Goal: Task Accomplishment & Management: Manage account settings

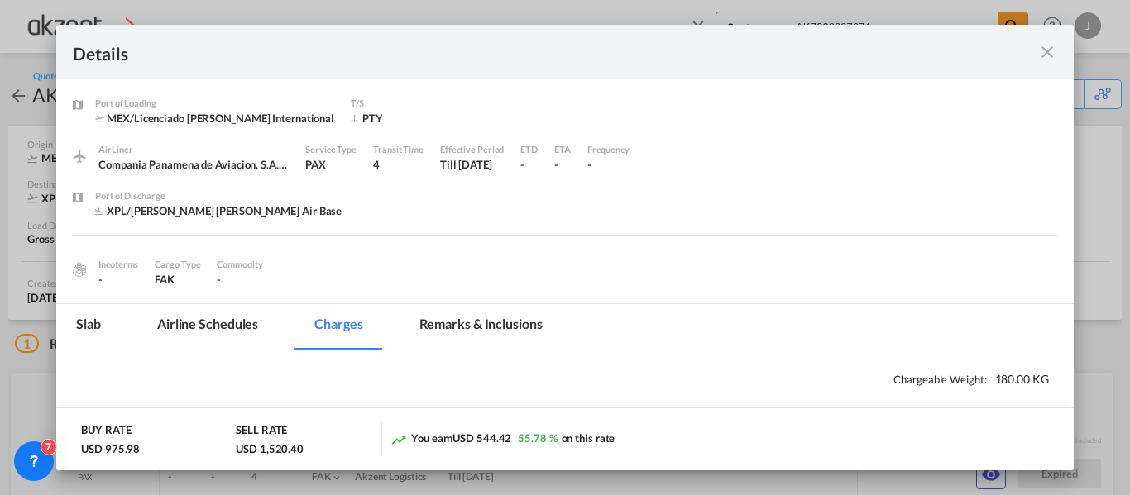
select select "Quotes"
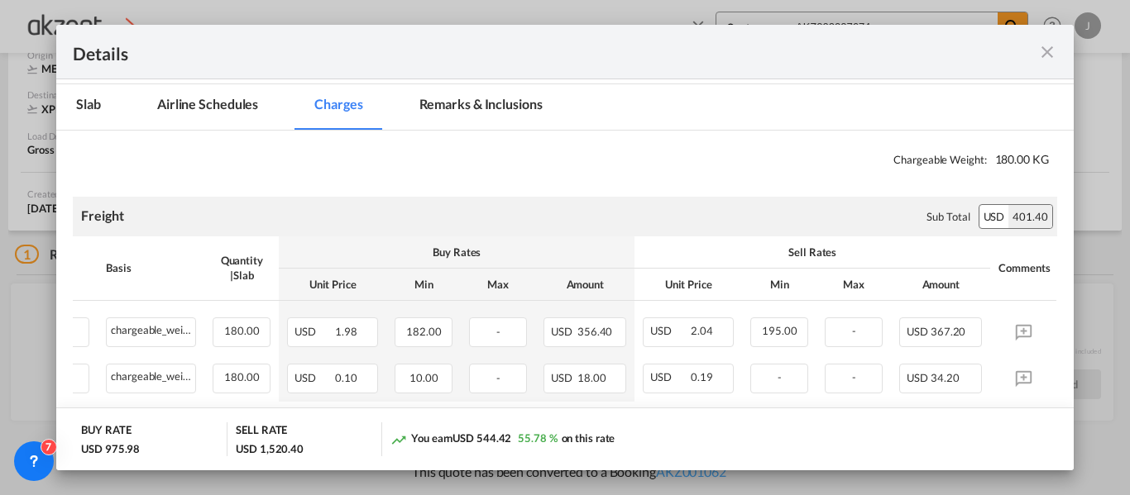
scroll to position [248, 0]
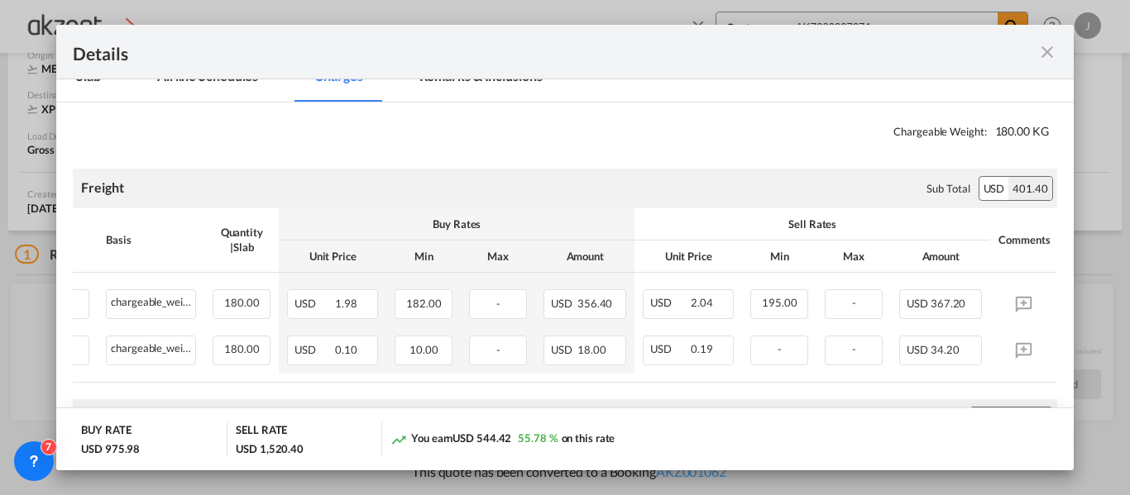
click at [300, 201] on div "Freight Please enter leg name Leg Name Already Exists Sub Total USD 401.40" at bounding box center [564, 189] width 983 height 40
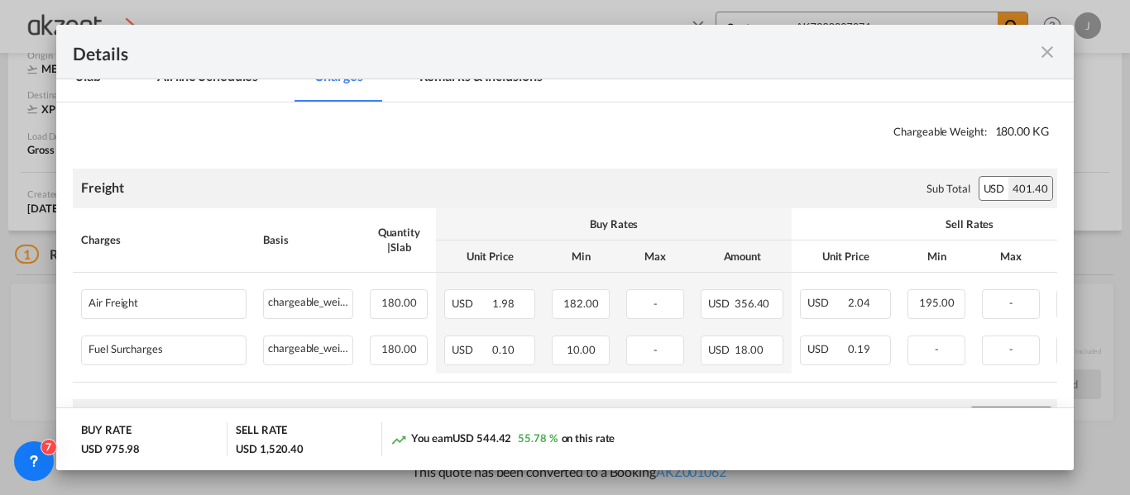
scroll to position [0, 169]
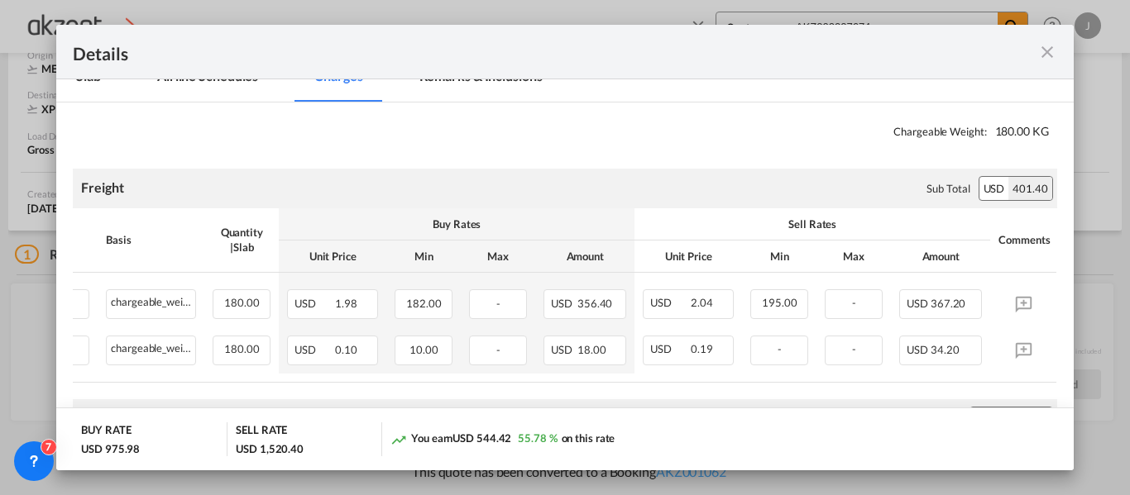
click at [297, 191] on div "Freight Please enter leg name Leg Name Already Exists Sub Total USD 401.40" at bounding box center [564, 189] width 983 height 40
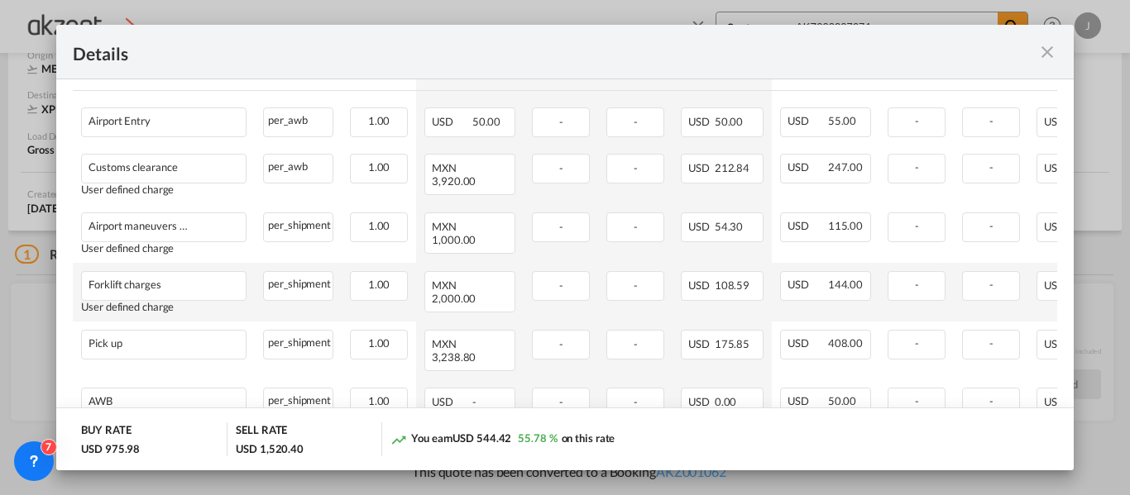
scroll to position [744, 0]
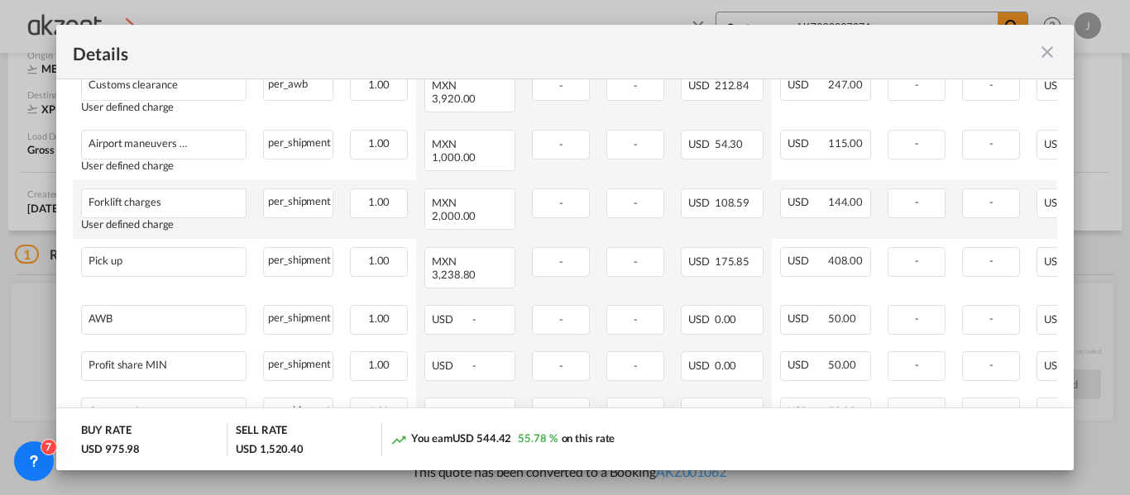
click at [237, 237] on td "Forklift charges User defined charge Please Enter Already Exists" at bounding box center [164, 209] width 182 height 59
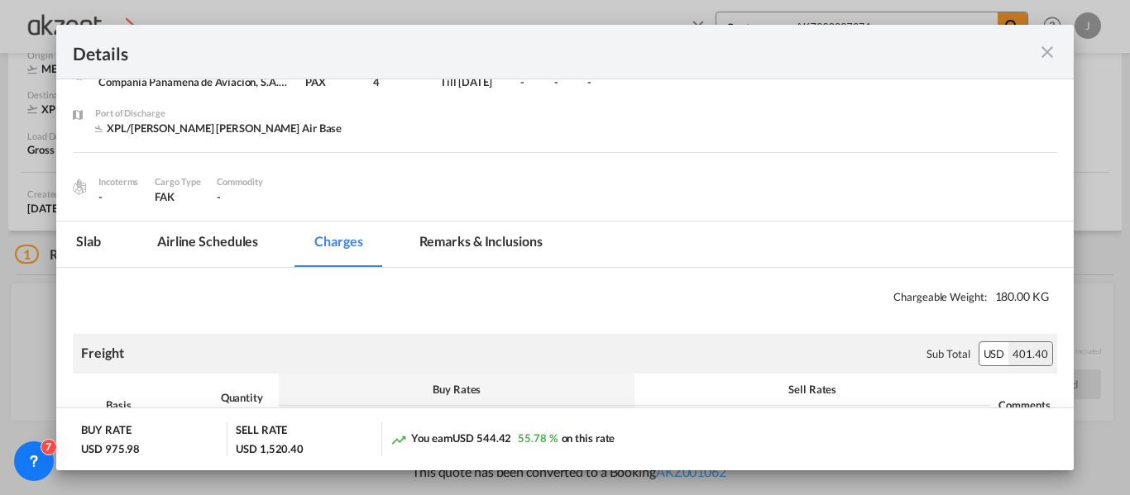
scroll to position [0, 0]
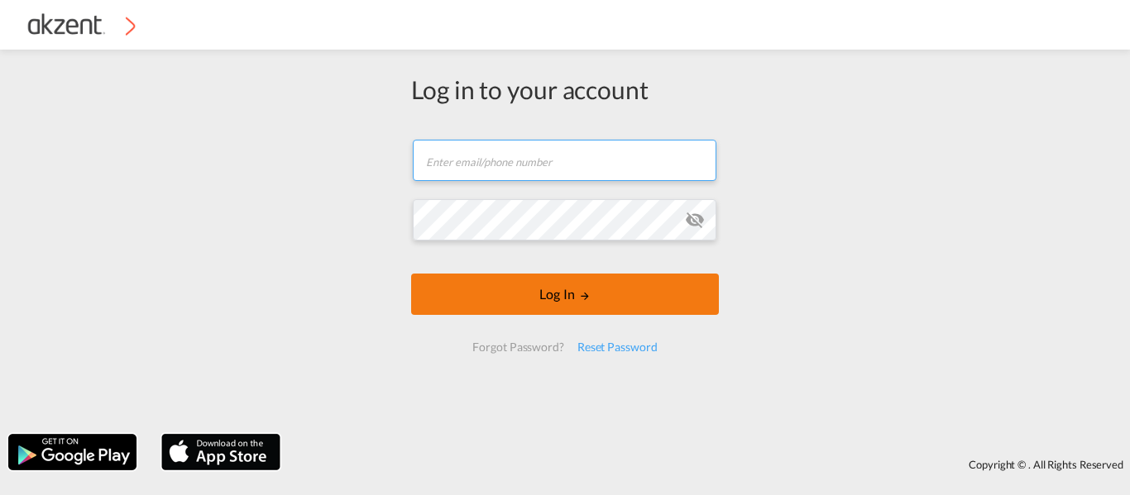
type input "juanaroque@akzent.mx"
click at [584, 294] on md-icon "LOGIN" at bounding box center [585, 296] width 12 height 12
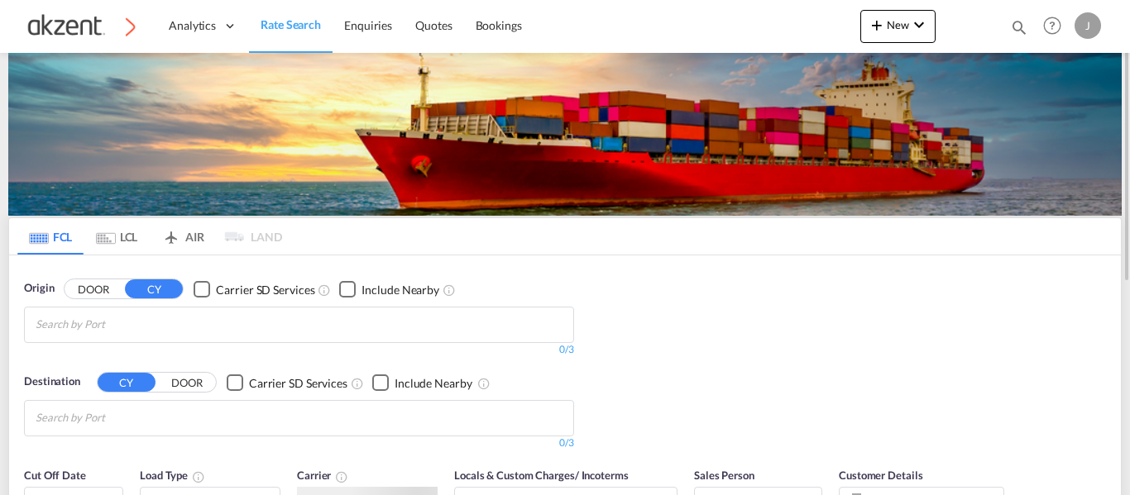
click at [1020, 27] on md-icon "icon-magnify" at bounding box center [1019, 27] width 18 height 18
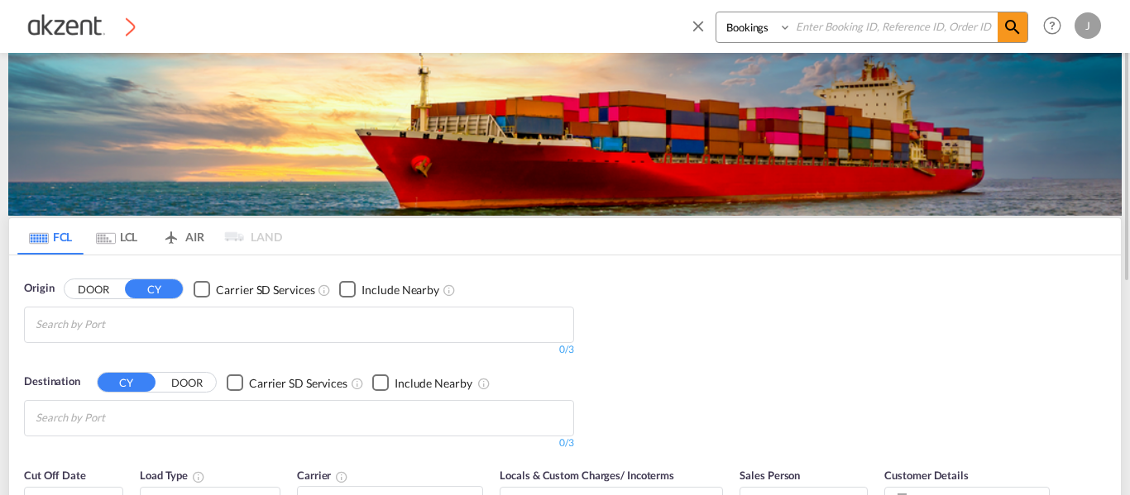
click at [850, 34] on input at bounding box center [895, 26] width 206 height 29
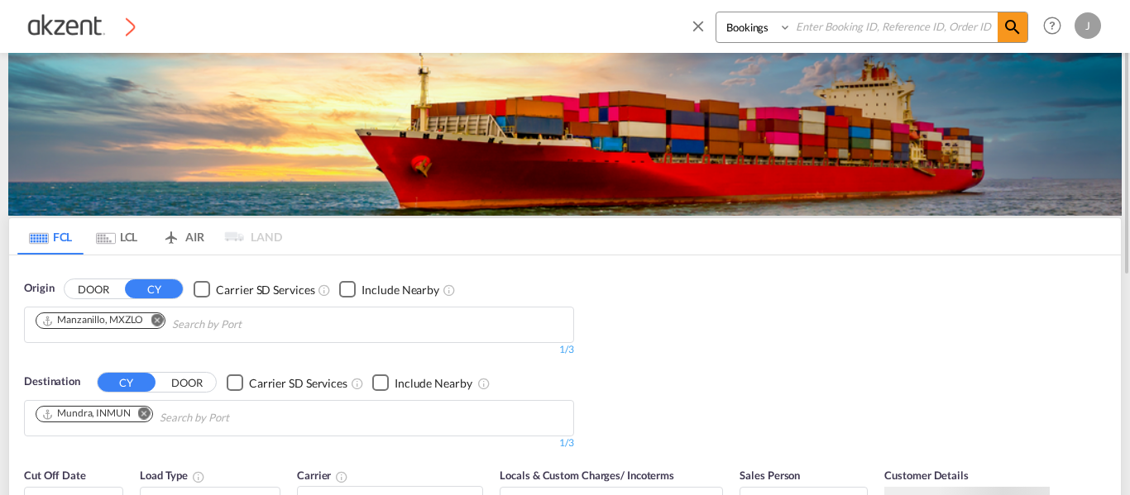
paste input "AKZ000007715"
type input "AKZ000007715"
click at [764, 30] on select "Bookings Quotes Enquiries" at bounding box center [755, 27] width 79 height 30
select select "Quotes"
click at [716, 12] on select "Bookings Quotes Enquiries" at bounding box center [755, 27] width 79 height 30
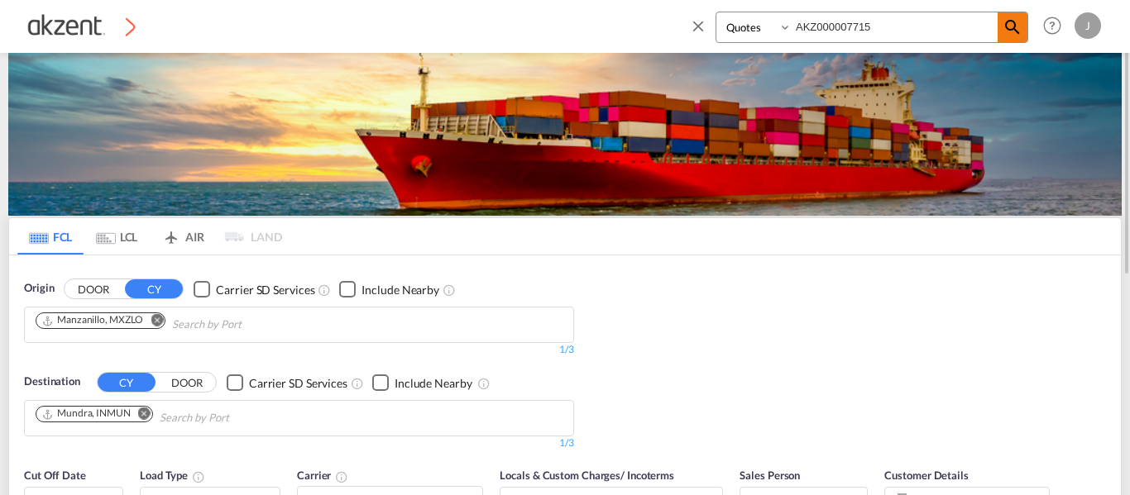
click at [1012, 24] on md-icon "icon-magnify" at bounding box center [1012, 27] width 20 height 20
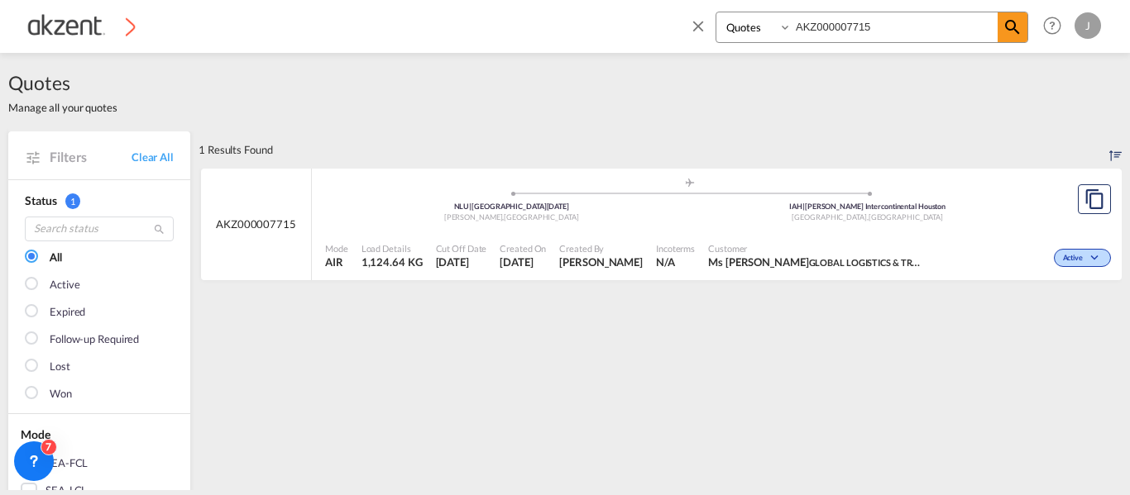
click at [701, 257] on div "Customer Ms Donna GLOBAL LOGISTICS & TRANSPORT LIMITED" at bounding box center [815, 256] width 228 height 41
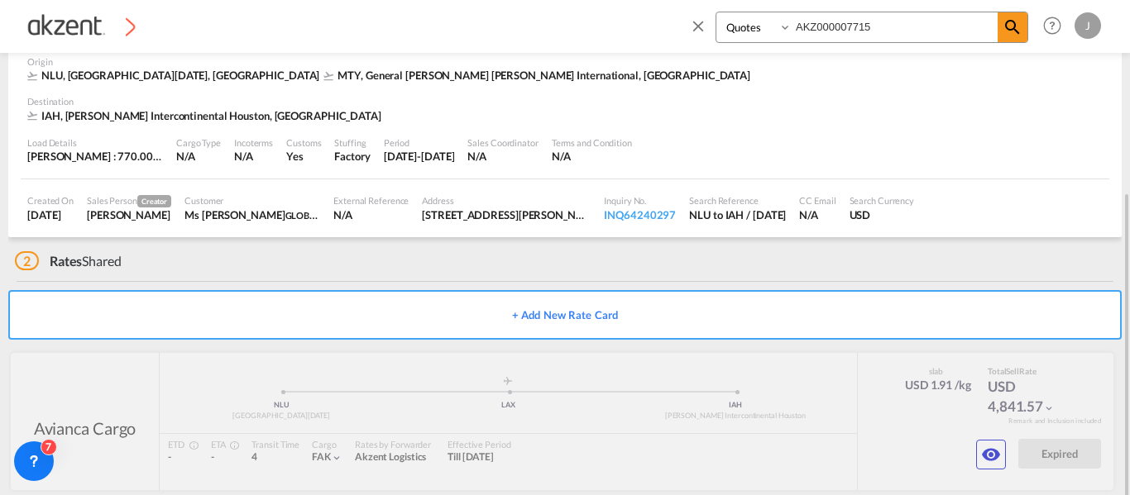
scroll to position [252, 0]
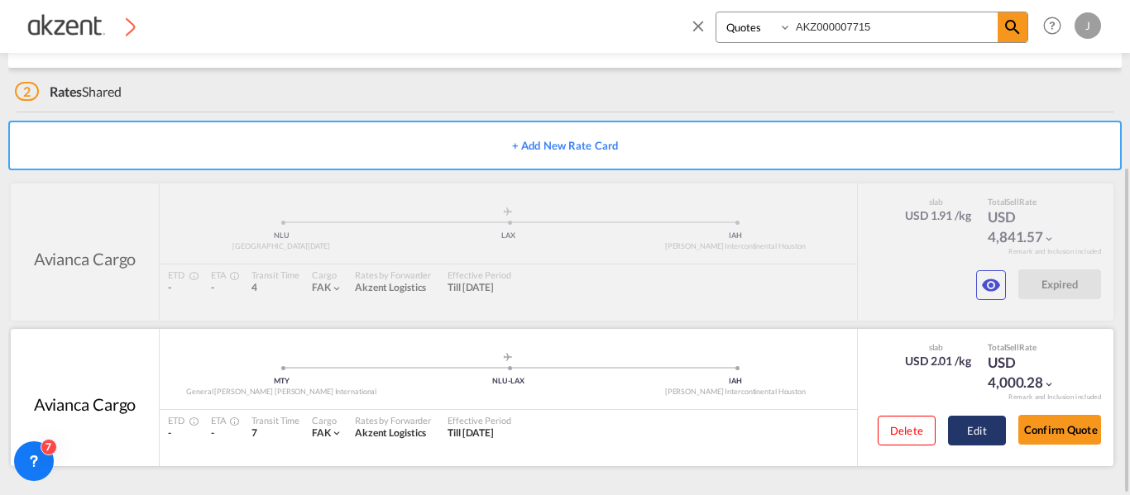
click at [968, 432] on button "Edit" at bounding box center [977, 431] width 58 height 30
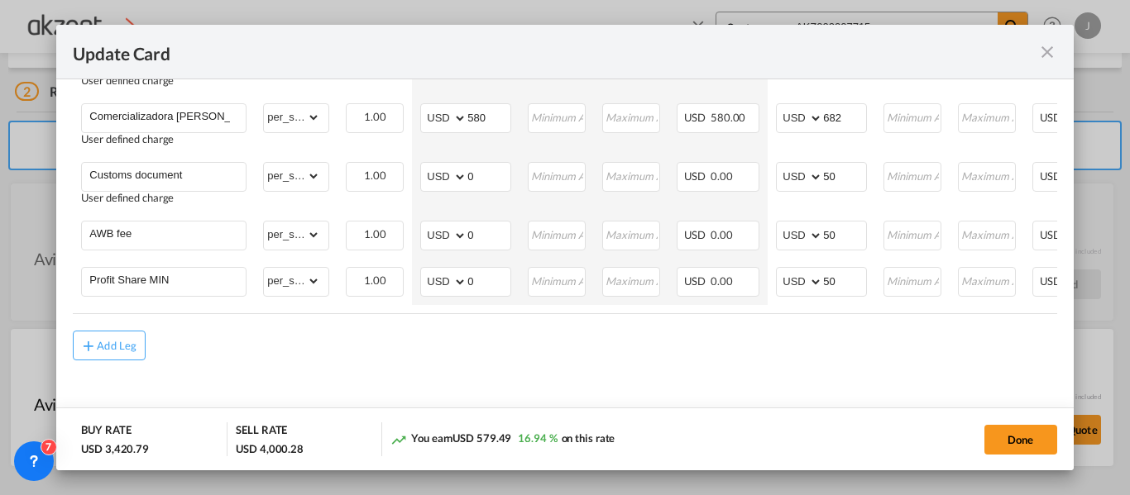
scroll to position [0, 200]
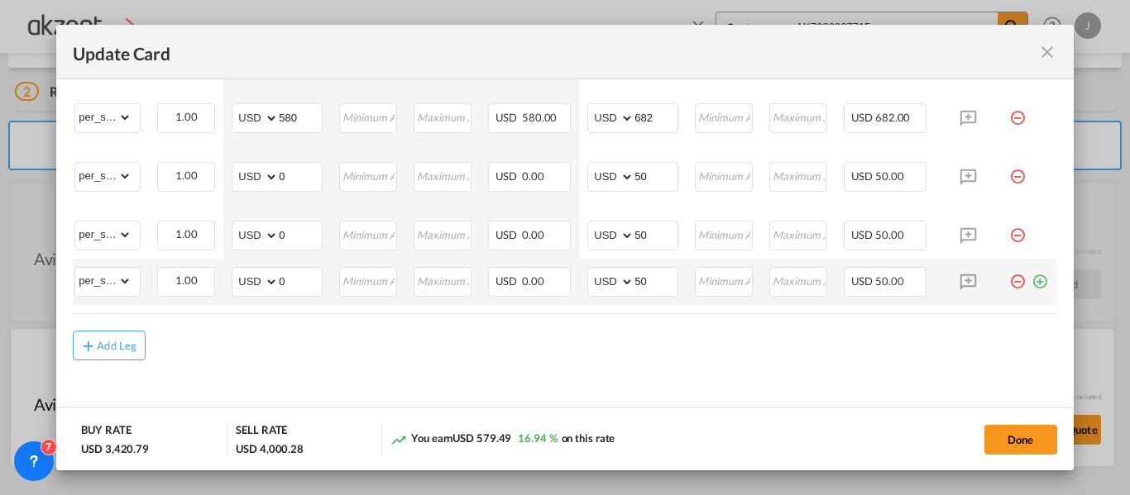
click at [1031, 282] on md-icon "icon-plus-circle-outline green-400-fg" at bounding box center [1039, 275] width 17 height 17
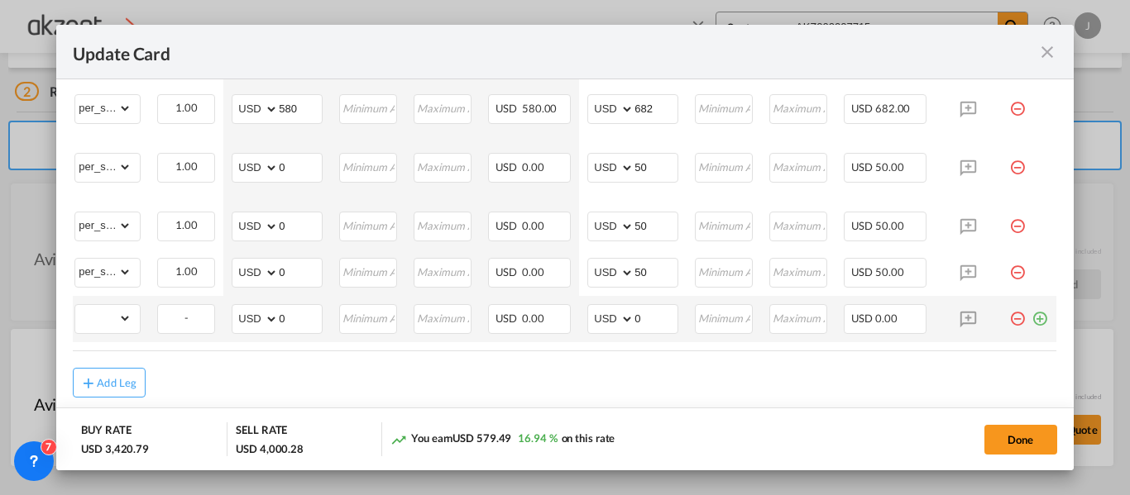
scroll to position [0, 0]
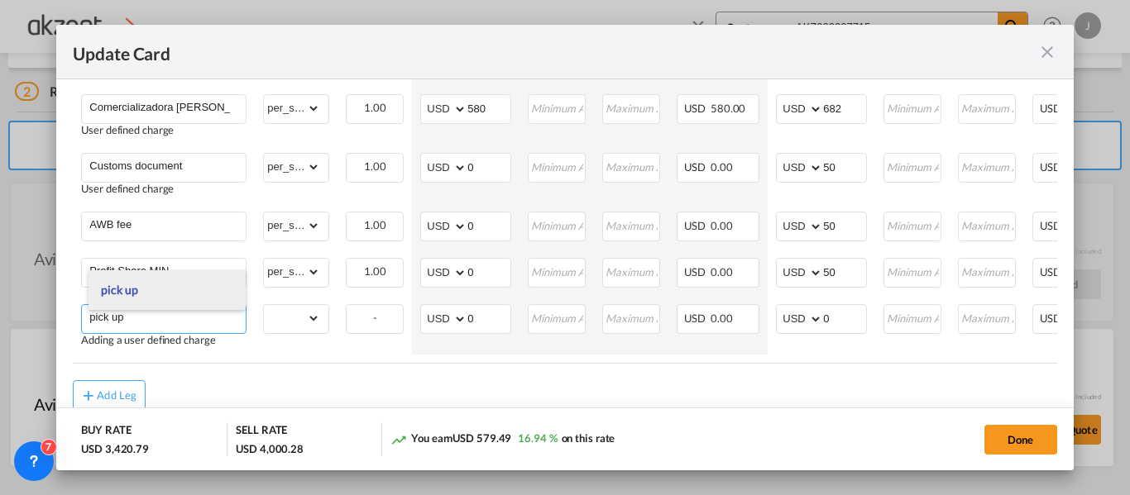
type input "pick up"
click at [147, 294] on li "pick up" at bounding box center [167, 290] width 157 height 40
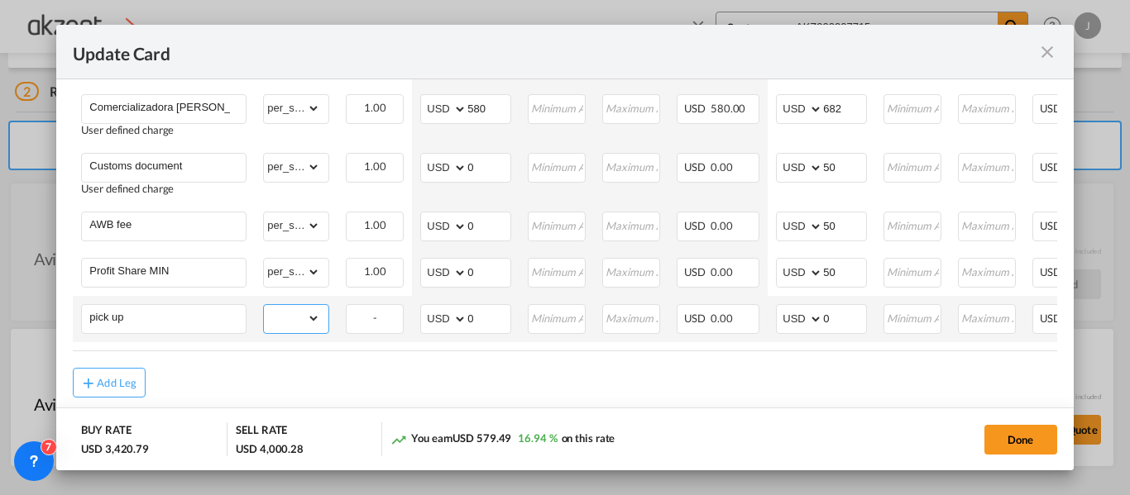
click at [305, 323] on select "gross_weight volumetric_weight per_shipment per_bl per_km per_hawb per_kg per_p…" at bounding box center [292, 318] width 56 height 26
select select "per_shipment"
click at [264, 309] on select "gross_weight volumetric_weight per_shipment per_bl per_km per_hawb per_kg per_p…" at bounding box center [292, 318] width 56 height 26
click at [439, 331] on select "AED AFN ALL AMD ANG AOA ARS AUD AWG AZN BAM BBD BDT BGN BHD BIF BMD BND BOB BRL…" at bounding box center [444, 319] width 43 height 23
select select "string:MXN"
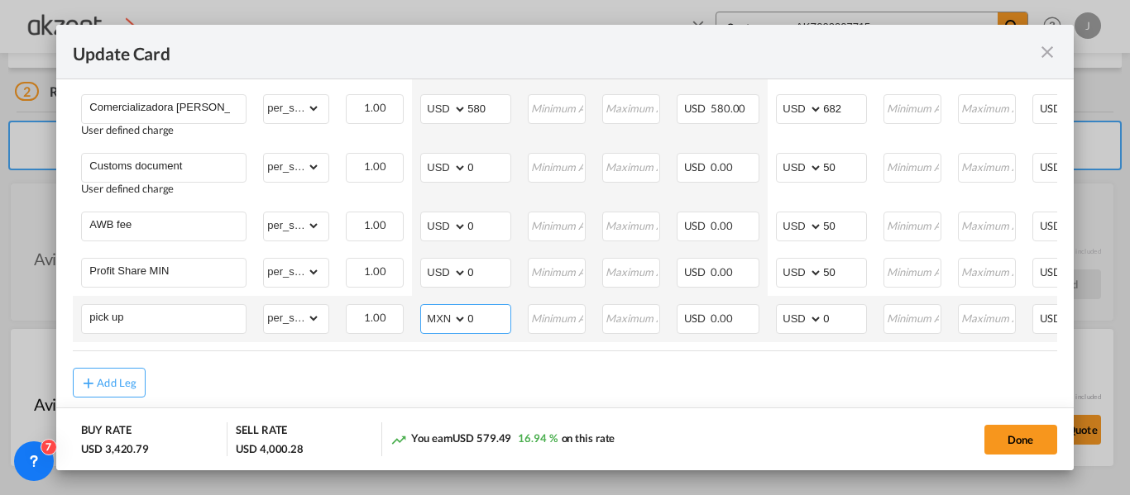
click at [423, 312] on select "AED AFN ALL AMD ANG AOA ARS AUD AWG AZN BAM BBD BDT BGN BHD BIF BMD BND BOB BRL…" at bounding box center [444, 319] width 43 height 23
click at [490, 322] on input "0" at bounding box center [488, 317] width 43 height 25
type input "3500"
click at [841, 326] on input "0" at bounding box center [844, 317] width 43 height 25
click at [848, 320] on input "0" at bounding box center [844, 317] width 43 height 25
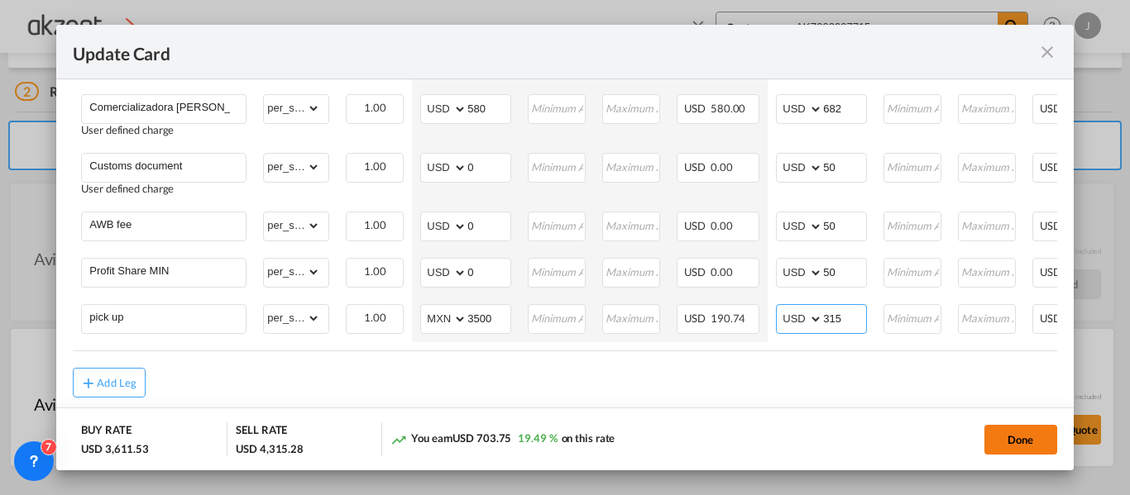
type input "315"
drag, startPoint x: 1008, startPoint y: 434, endPoint x: 1049, endPoint y: 437, distance: 40.6
click at [1008, 434] on button "Done" at bounding box center [1020, 440] width 73 height 30
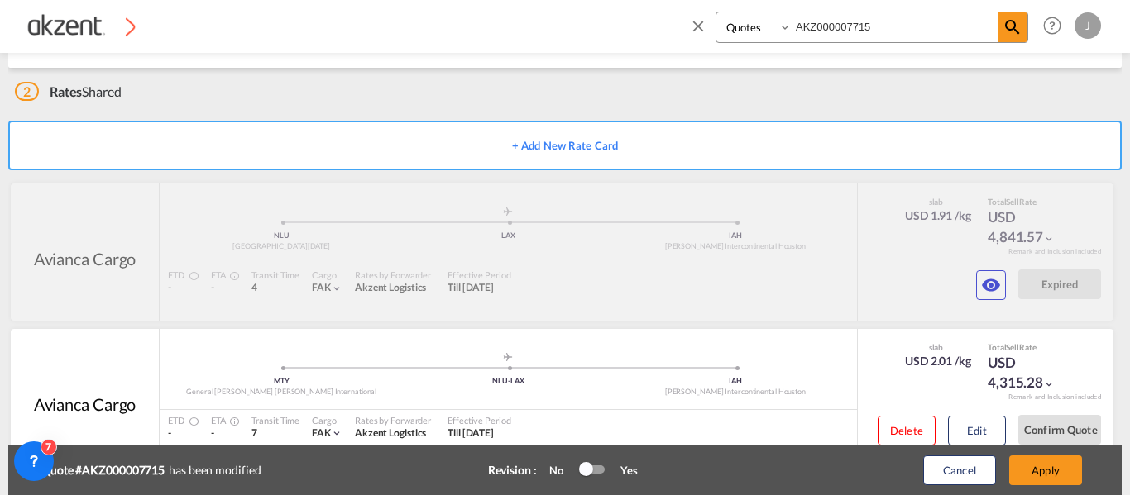
type input "30 Oct 2025"
click at [1038, 464] on button "Apply" at bounding box center [1045, 471] width 73 height 30
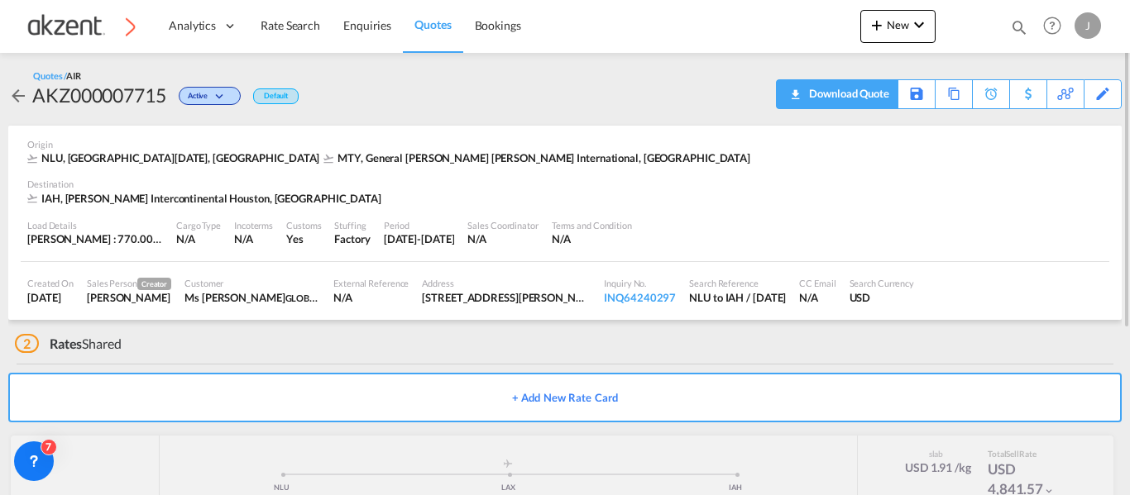
click at [793, 95] on md-icon "icon-download" at bounding box center [795, 89] width 20 height 12
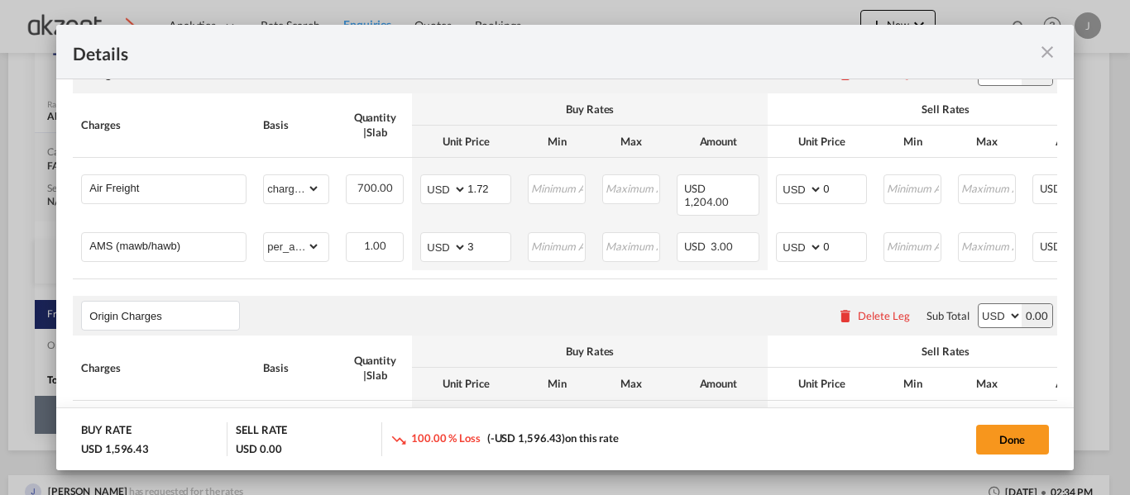
scroll to position [579, 0]
